Goal: Navigation & Orientation: Find specific page/section

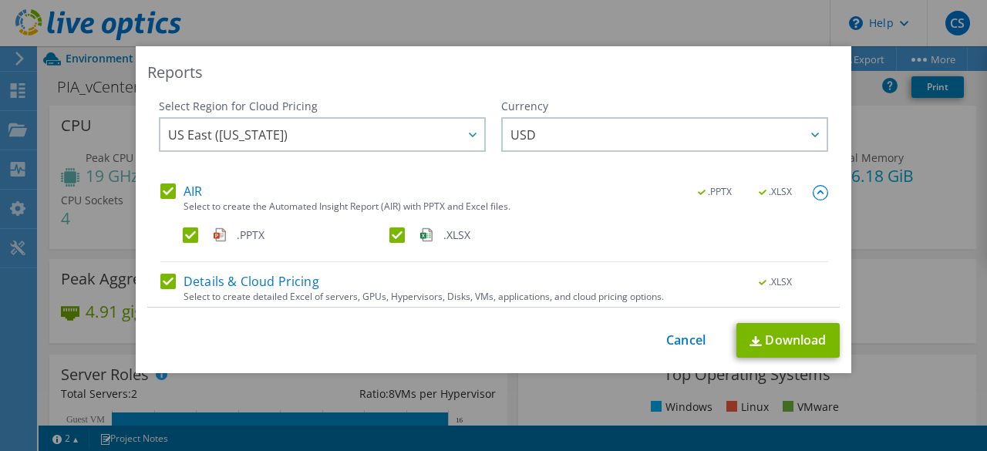
select select "USD"
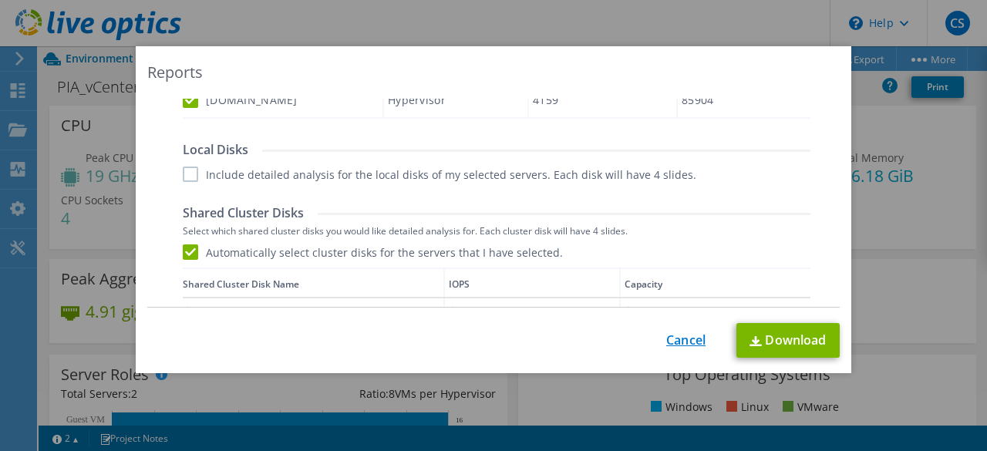
click at [676, 345] on link "Cancel" at bounding box center [685, 340] width 39 height 15
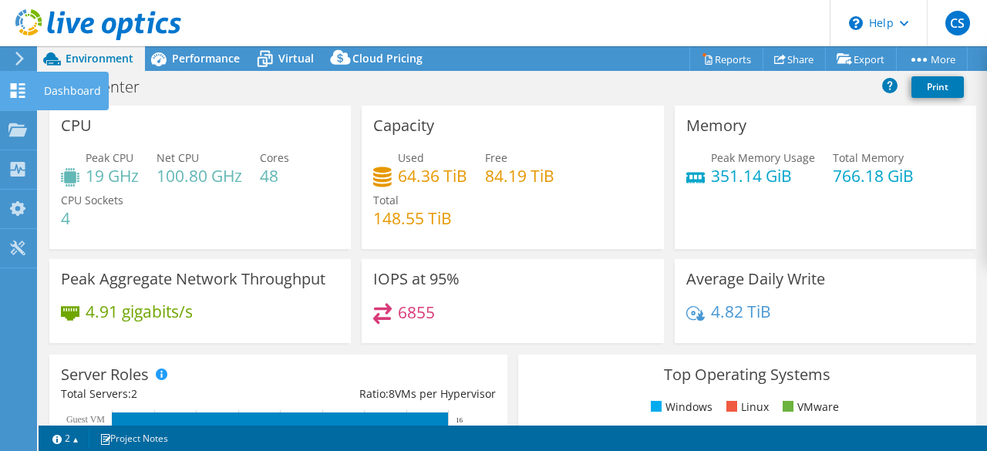
click at [19, 86] on icon at bounding box center [17, 90] width 19 height 15
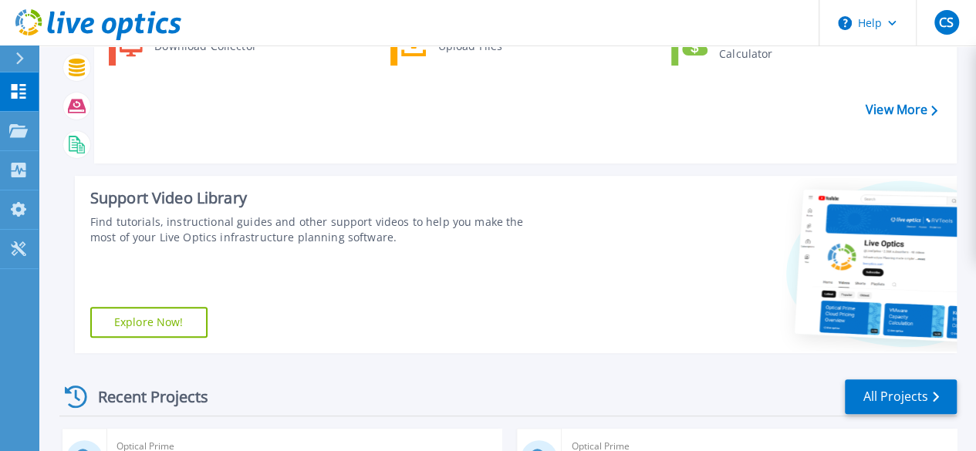
scroll to position [77, 0]
